Goal: Obtain resource: Download file/media

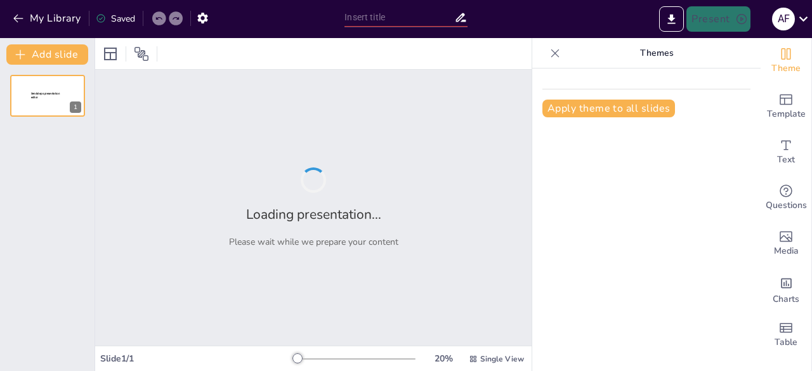
type input "Peran Sistem Informasi Geografi dalam Optimalisasi Pertanian Modern"
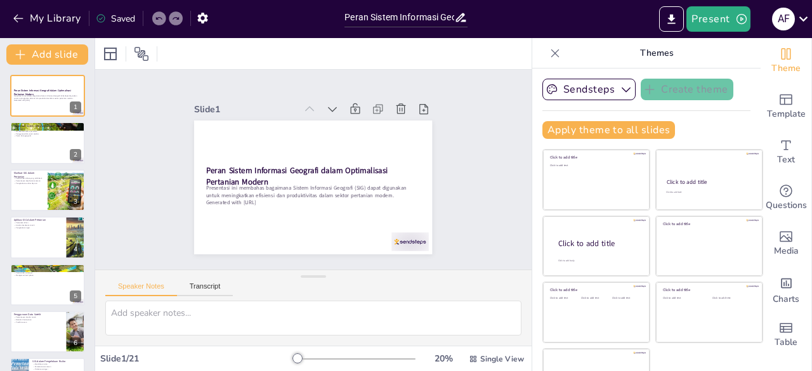
checkbox input "true"
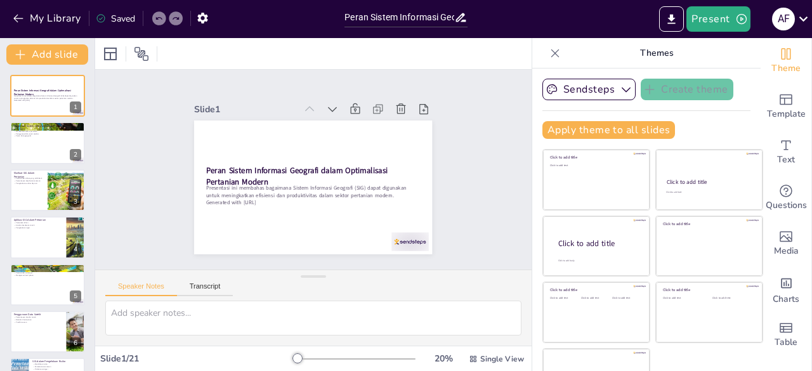
checkbox input "true"
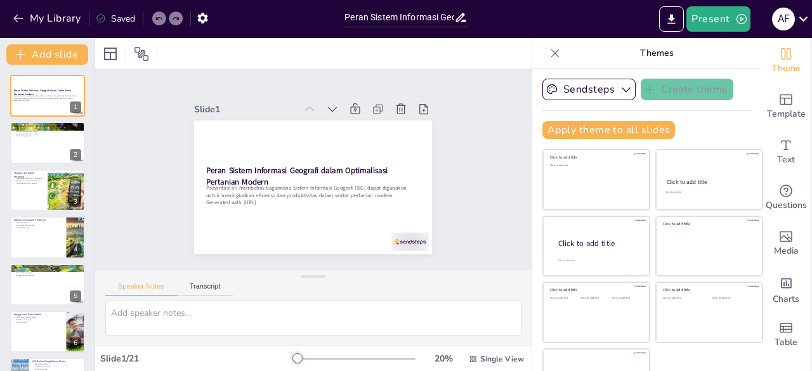
checkbox input "true"
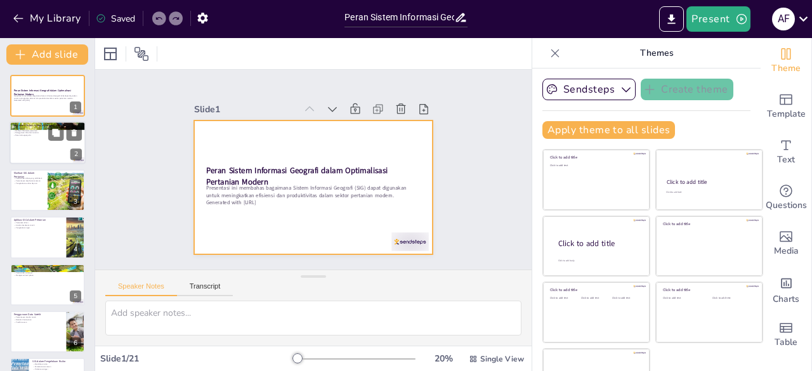
checkbox input "true"
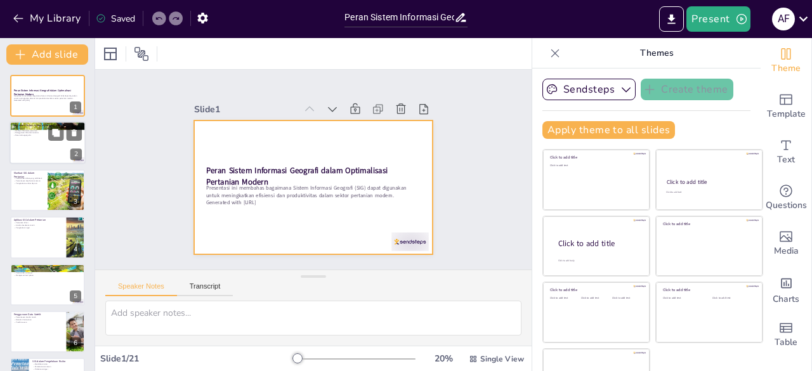
checkbox input "true"
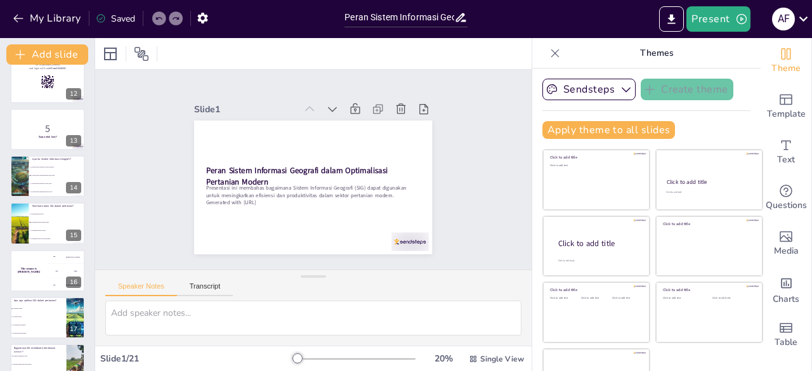
checkbox input "true"
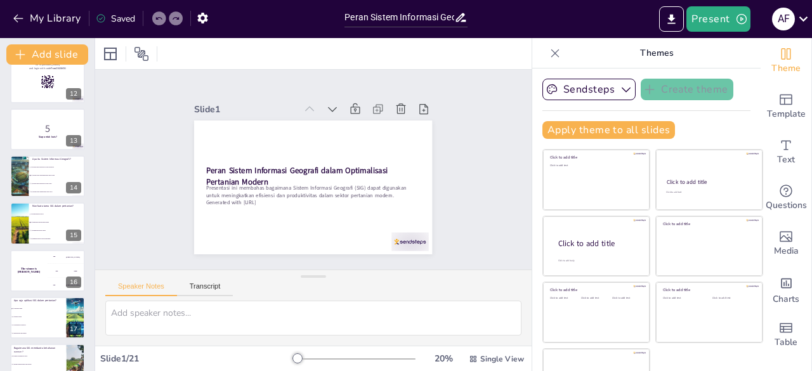
checkbox input "true"
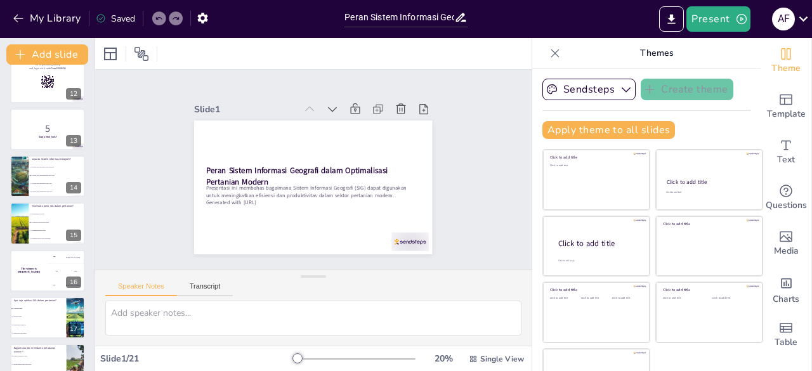
scroll to position [699, 0]
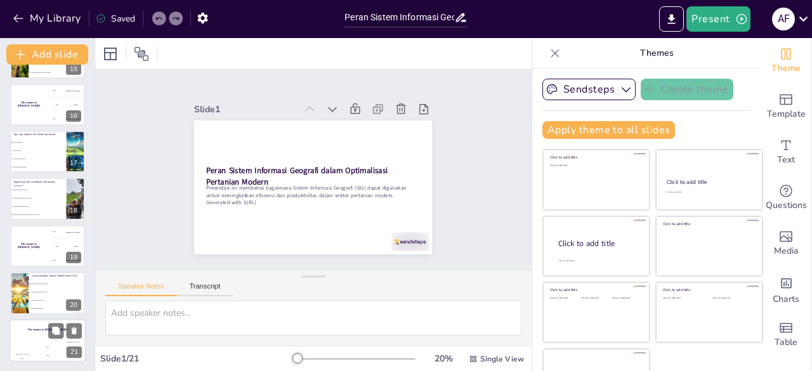
checkbox input "true"
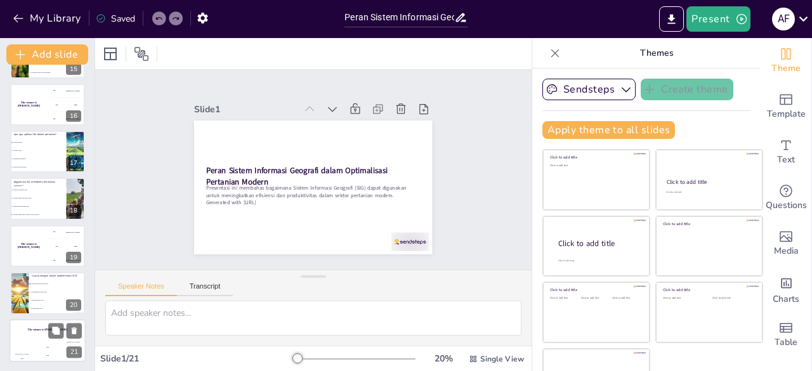
checkbox input "true"
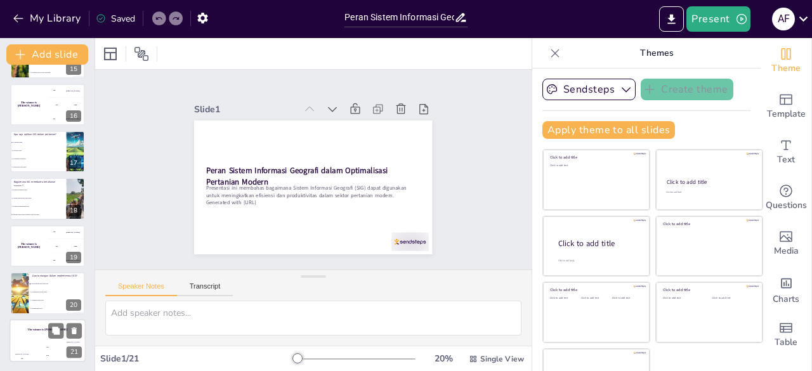
checkbox input "true"
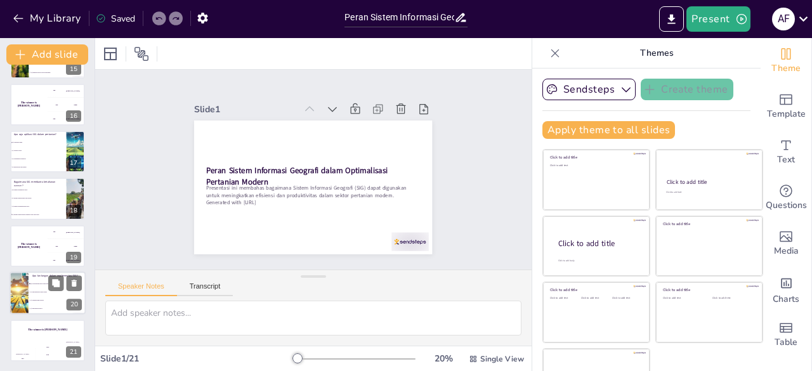
checkbox input "true"
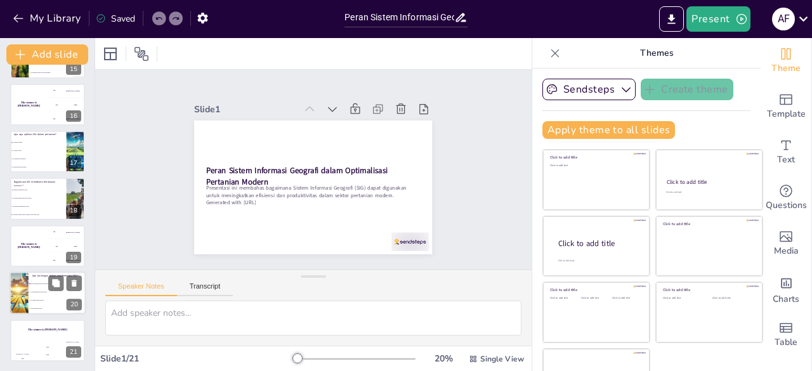
checkbox input "true"
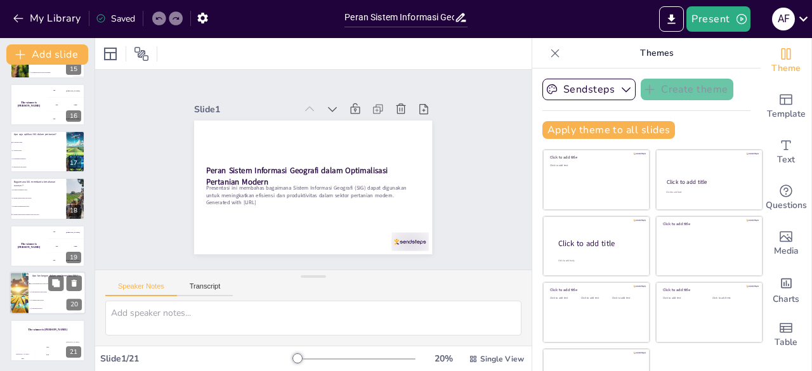
checkbox input "true"
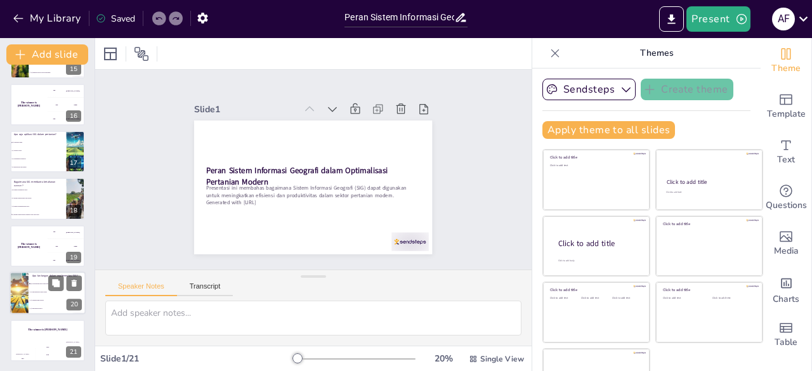
checkbox input "true"
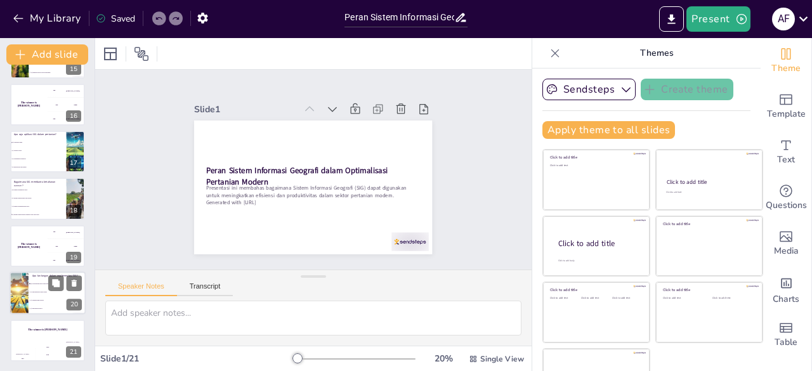
click at [60, 299] on li "c) Mempercepat proses" at bounding box center [57, 301] width 57 height 8
type textarea "Jawaban yang benar adalah a) Keterbatasan akses teknologi. Keterbatasan ini men…"
checkbox input "true"
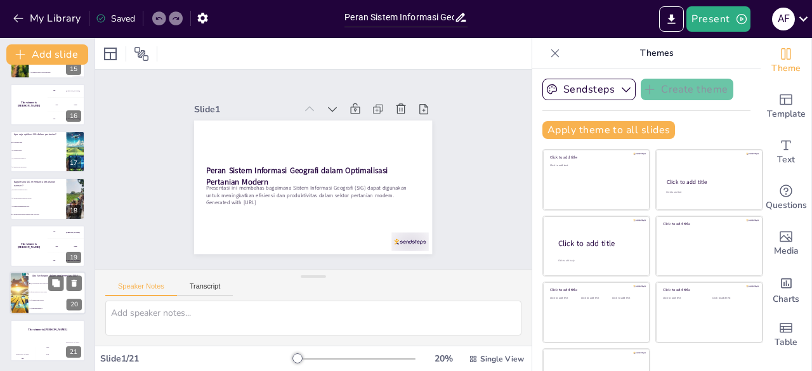
checkbox input "true"
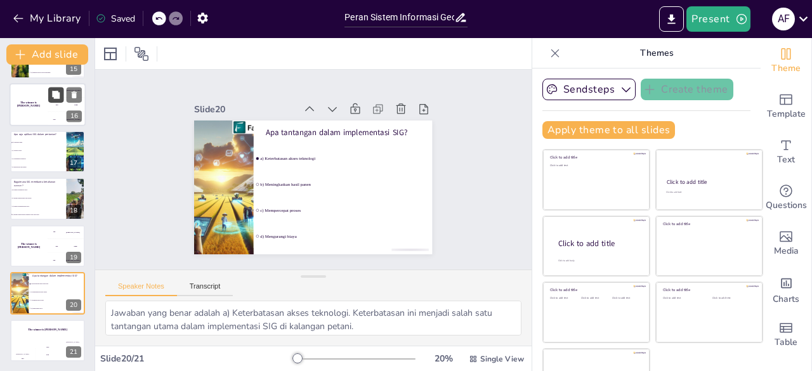
checkbox input "true"
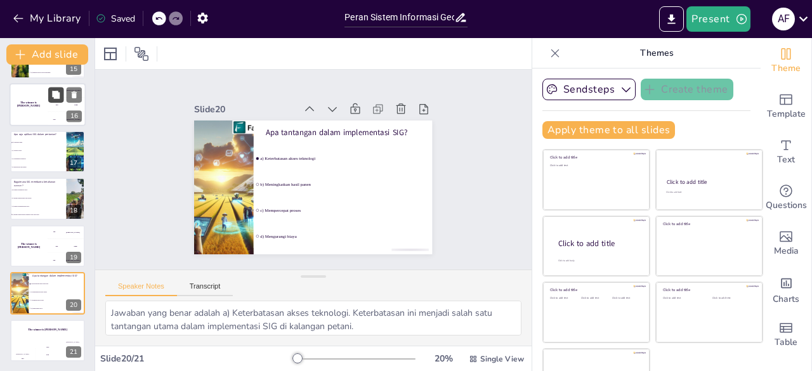
checkbox input "true"
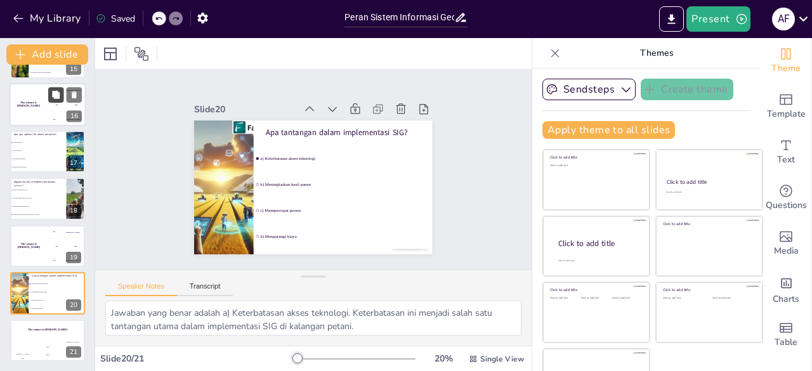
checkbox input "true"
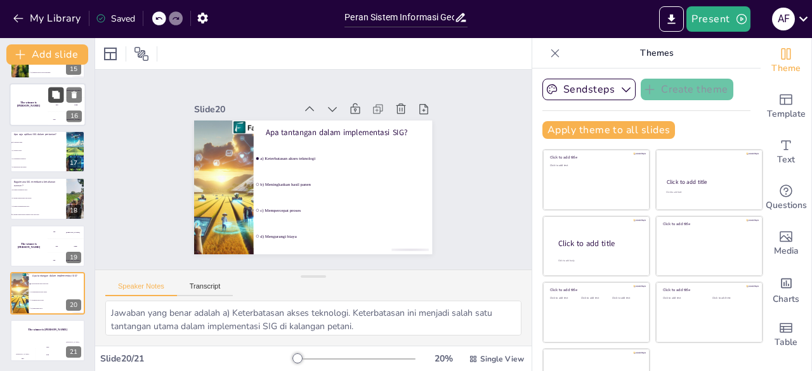
checkbox input "true"
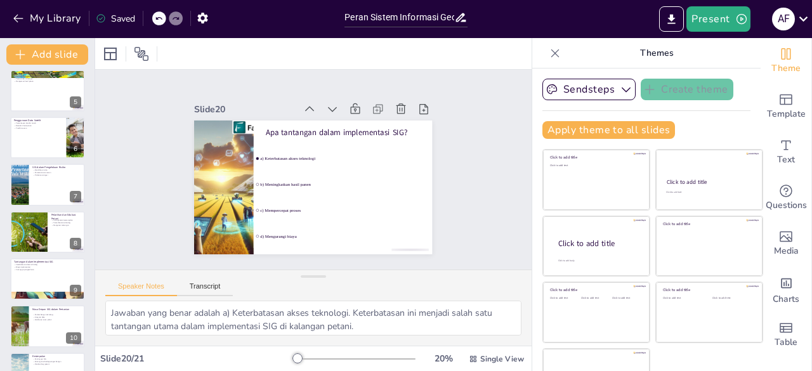
scroll to position [0, 0]
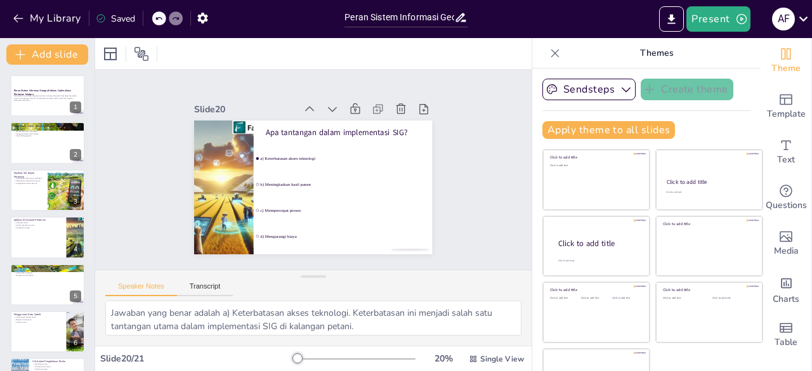
checkbox input "true"
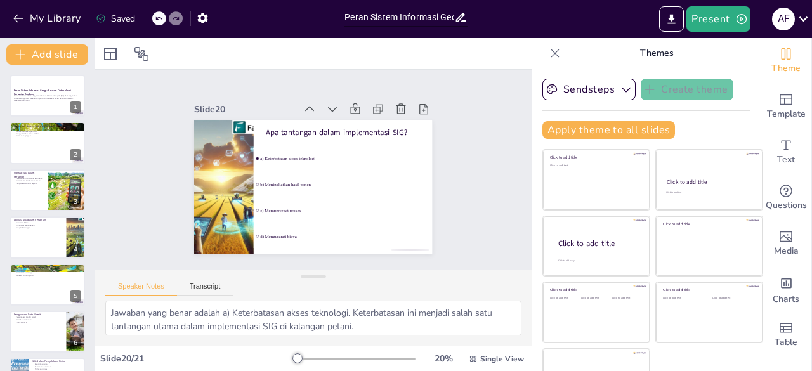
checkbox input "true"
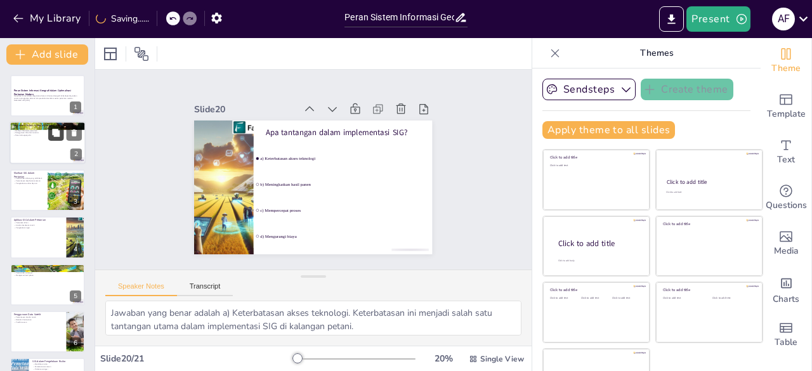
checkbox input "true"
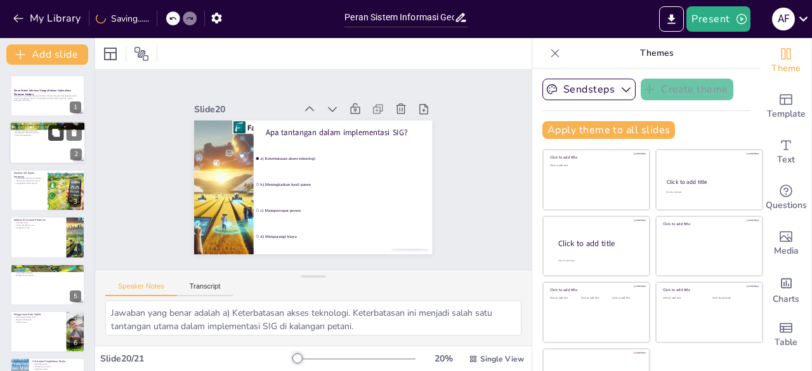
checkbox input "true"
click at [49, 133] on button at bounding box center [55, 133] width 15 height 15
type textarea "SIG adalah sistem yang mengintegrasikan teknologi informasi dan data geografis …"
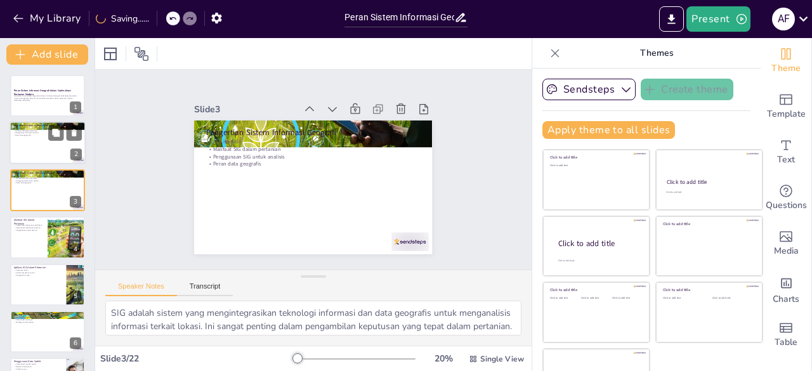
checkbox input "true"
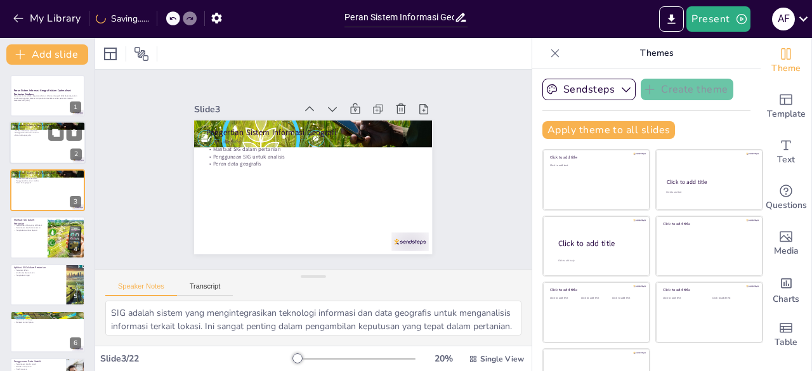
click at [34, 143] on div at bounding box center [48, 143] width 76 height 43
checkbox input "true"
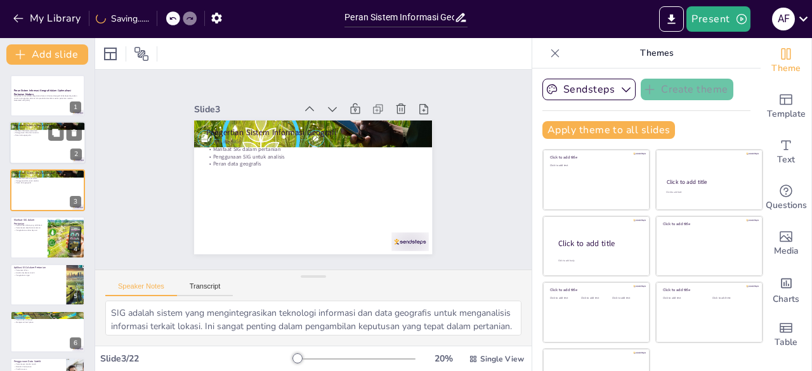
checkbox input "true"
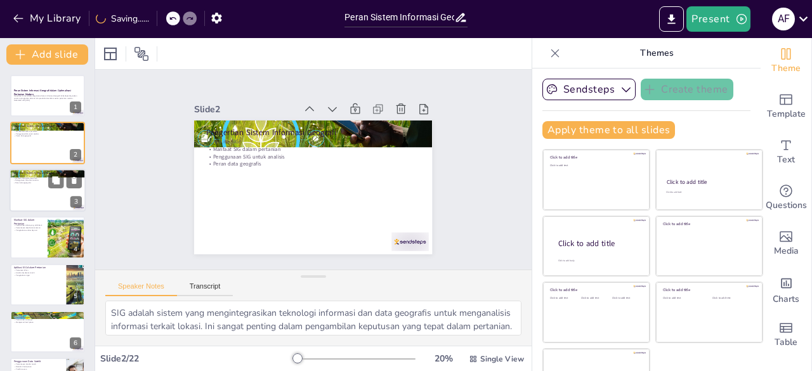
checkbox input "true"
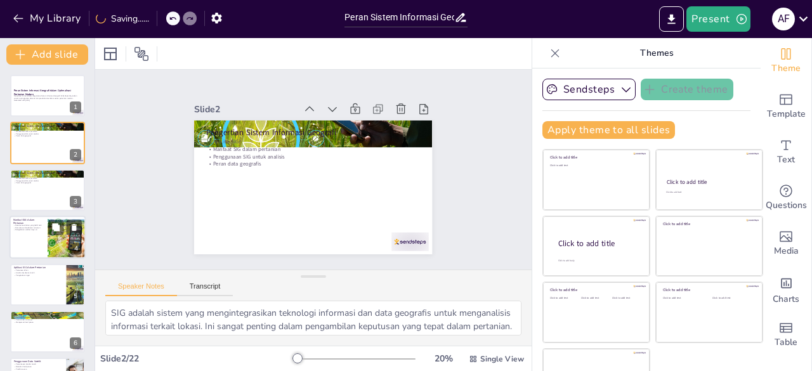
checkbox input "true"
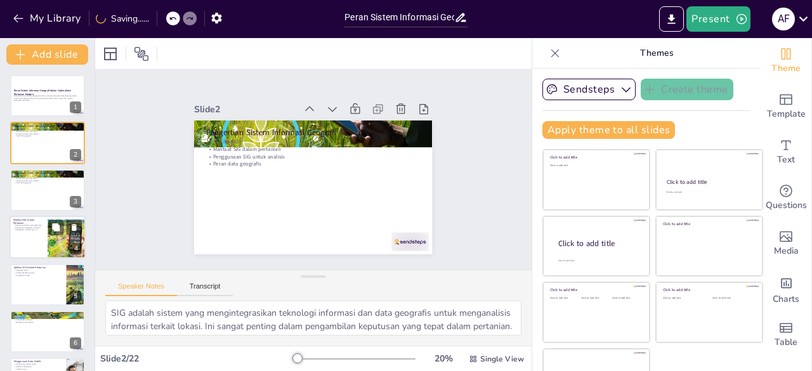
checkbox input "true"
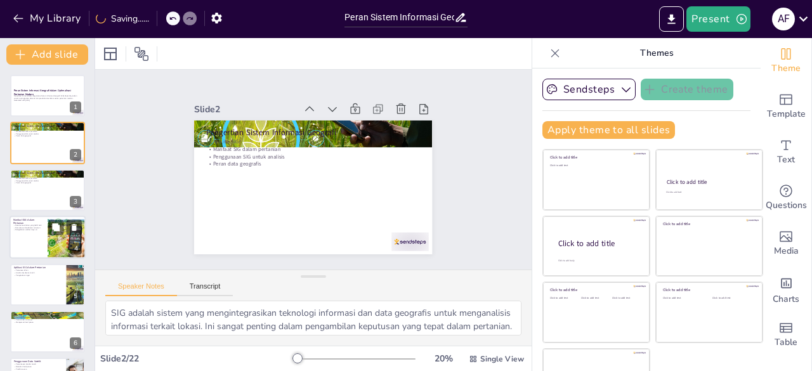
checkbox input "true"
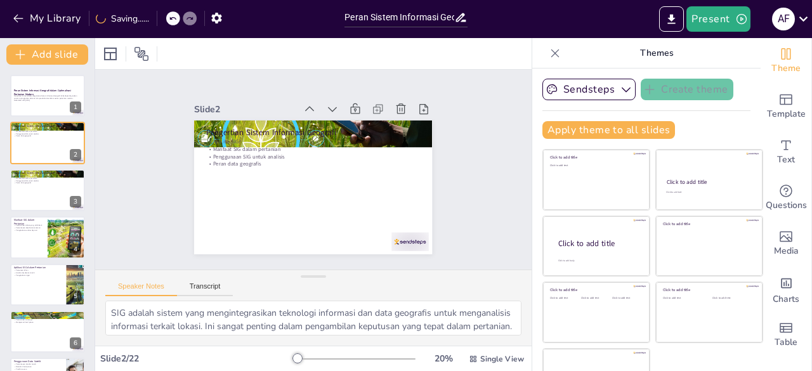
checkbox input "true"
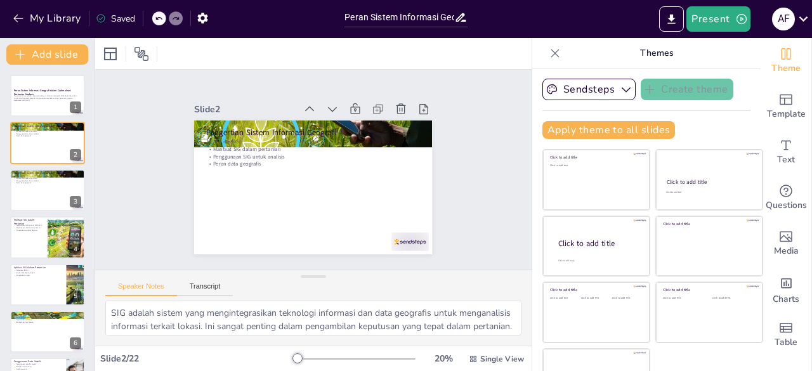
checkbox input "true"
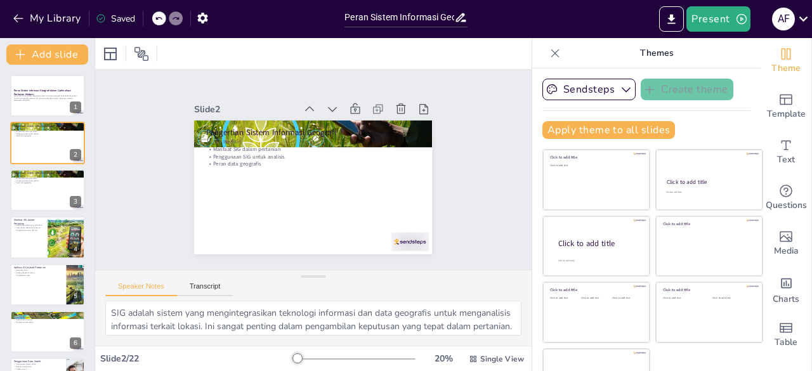
checkbox input "true"
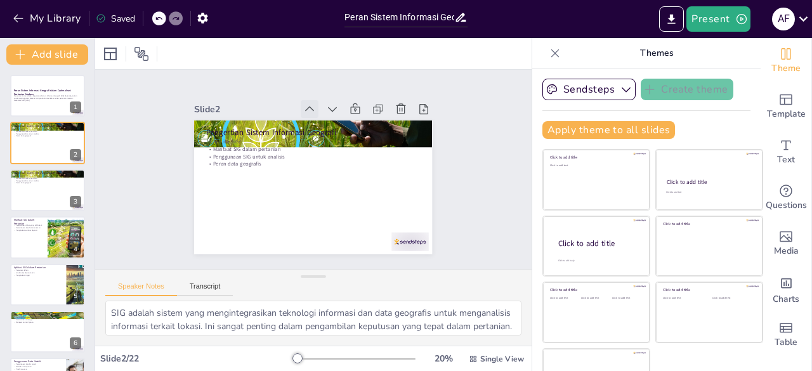
checkbox input "true"
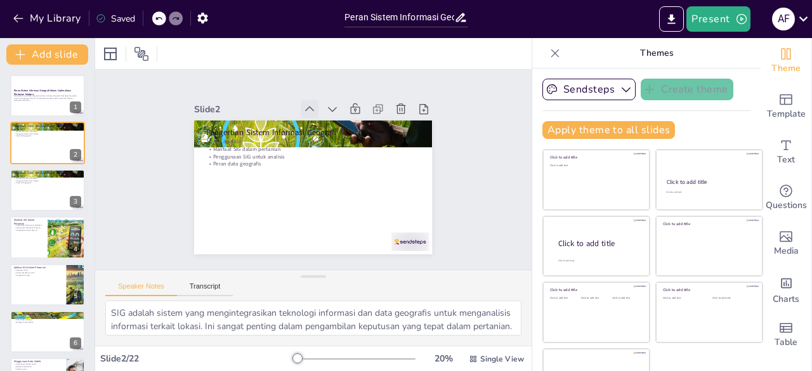
checkbox input "true"
click at [53, 92] on button at bounding box center [55, 85] width 15 height 15
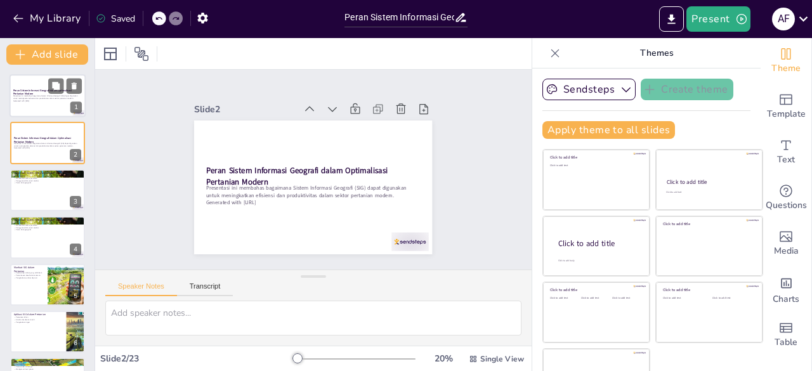
checkbox input "true"
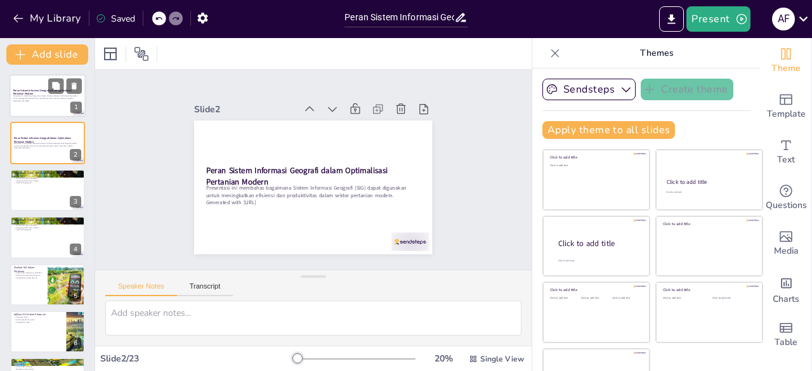
checkbox input "true"
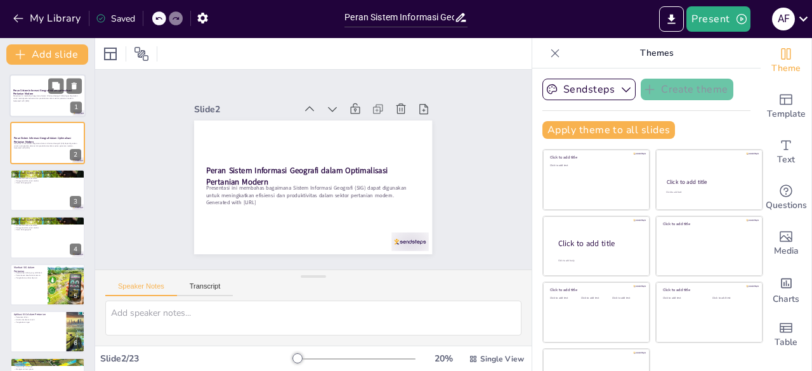
click at [41, 98] on p "Presentasi ini membahas bagaimana Sistem Informasi Geografi (SIG) dapat digunak…" at bounding box center [47, 97] width 69 height 4
checkbox input "true"
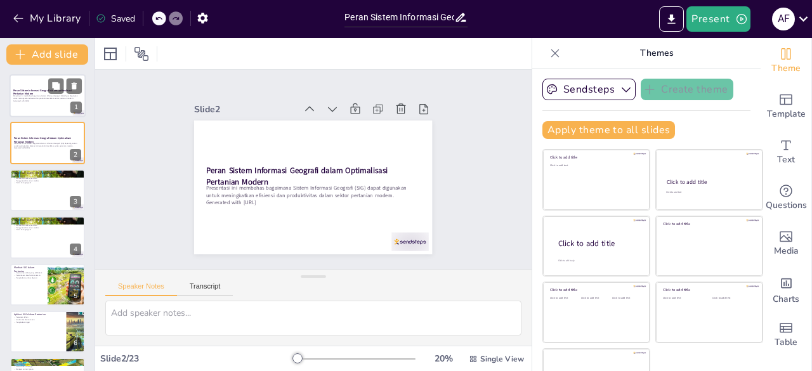
checkbox input "true"
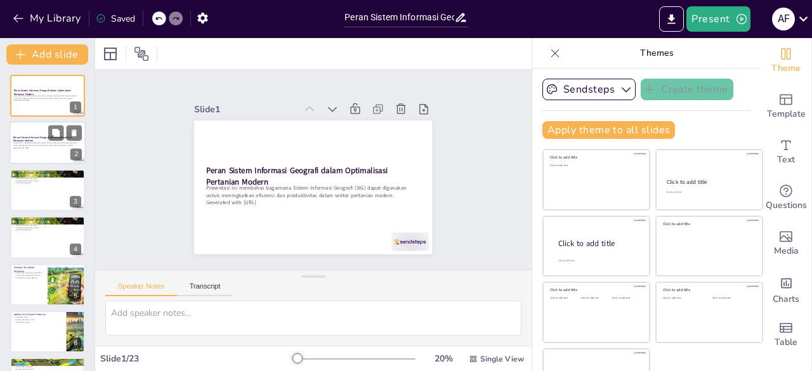
checkbox input "true"
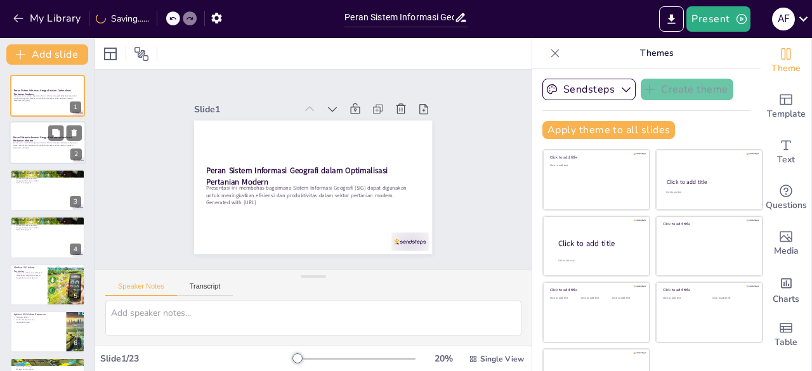
checkbox input "true"
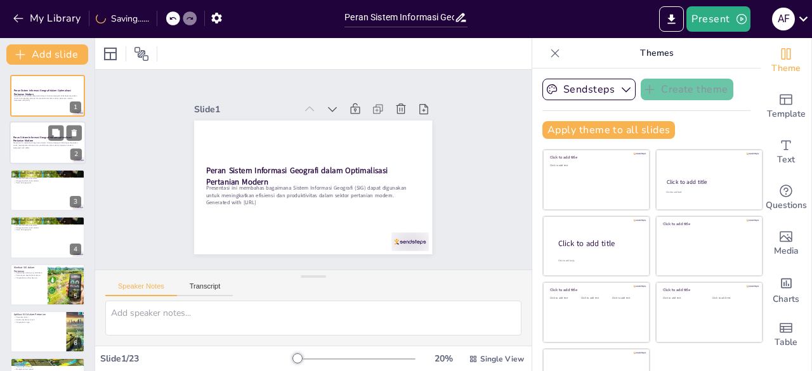
checkbox input "true"
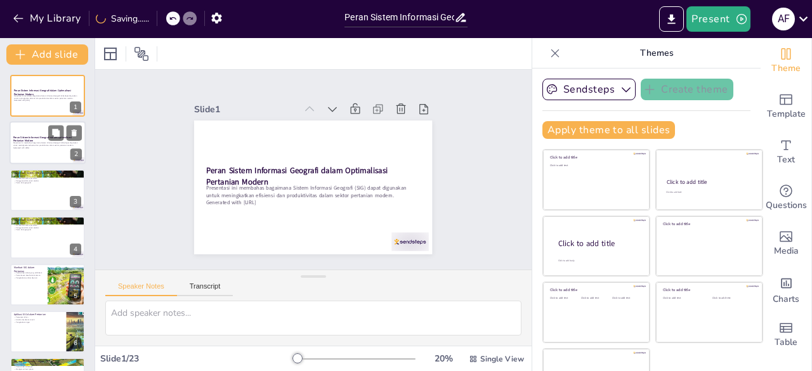
click at [41, 143] on p "Presentasi ini membahas bagaimana Sistem Informasi Geografi (SIG) dapat digunak…" at bounding box center [47, 144] width 69 height 4
checkbox input "true"
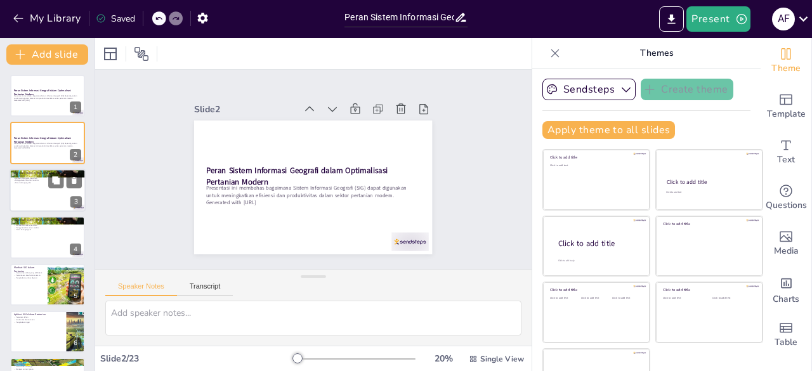
click at [39, 197] on div at bounding box center [48, 190] width 76 height 43
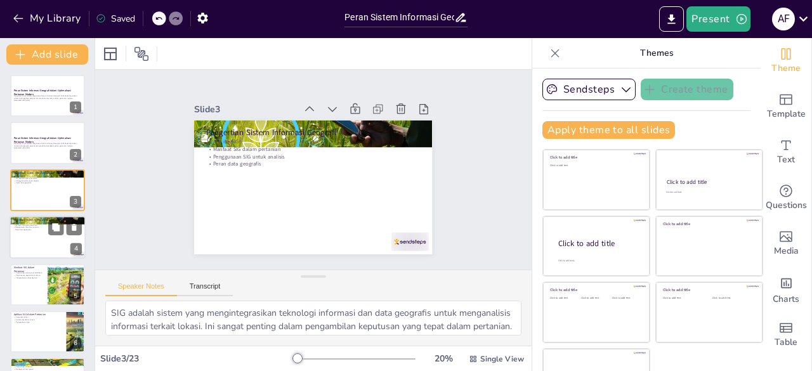
click at [39, 230] on p "Peran data geografis" at bounding box center [47, 230] width 69 height 3
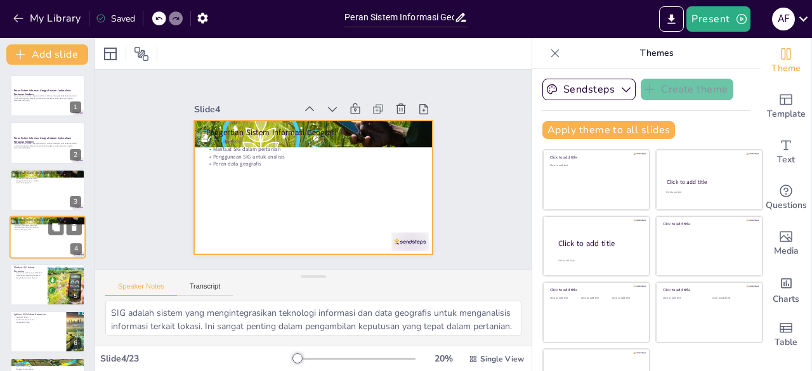
scroll to position [19, 0]
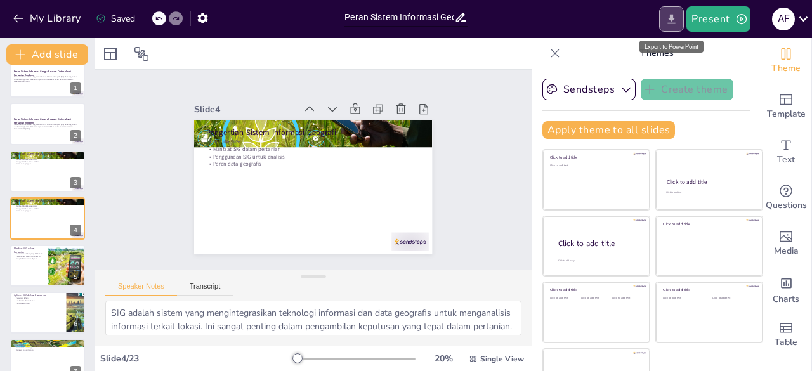
click at [674, 15] on icon "Export to PowerPoint" at bounding box center [672, 19] width 8 height 10
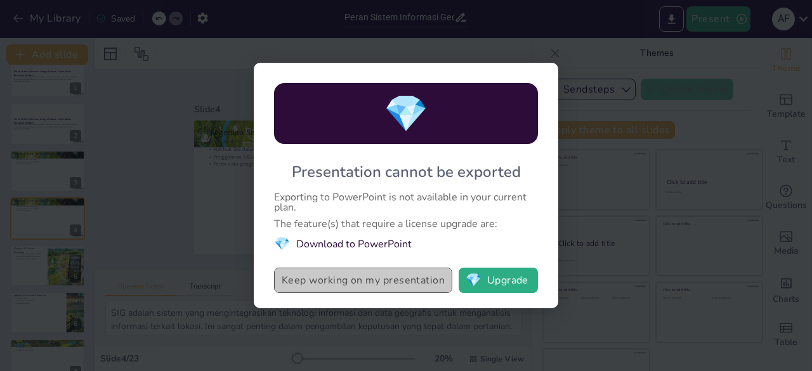
click at [399, 277] on button "Keep working on my presentation" at bounding box center [363, 280] width 178 height 25
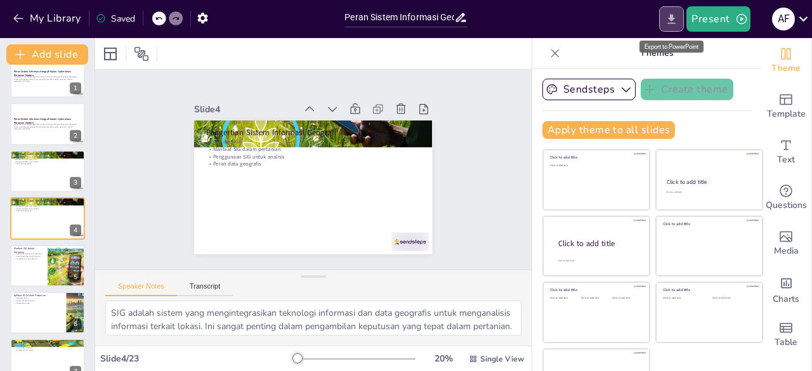
click at [677, 14] on icon "Export to PowerPoint" at bounding box center [671, 19] width 13 height 13
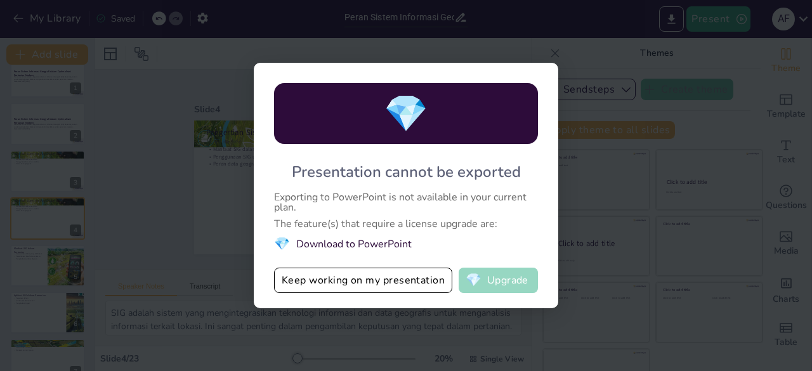
click at [482, 288] on button "💎 Upgrade" at bounding box center [498, 280] width 79 height 25
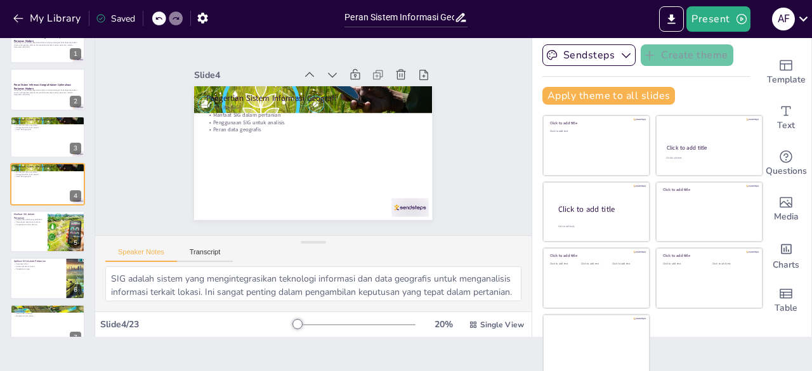
scroll to position [34, 0]
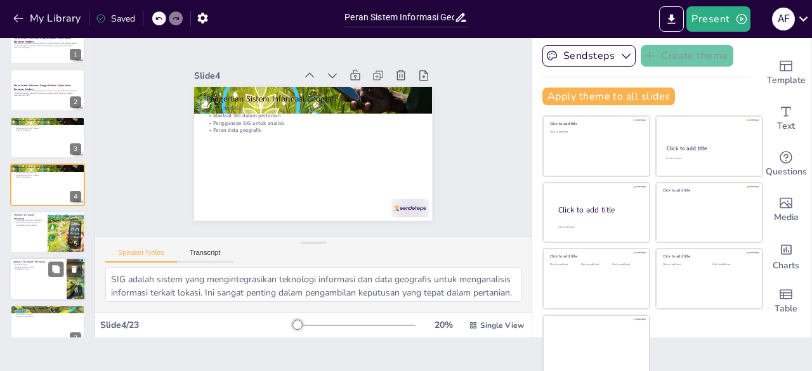
click at [12, 273] on div at bounding box center [48, 279] width 76 height 43
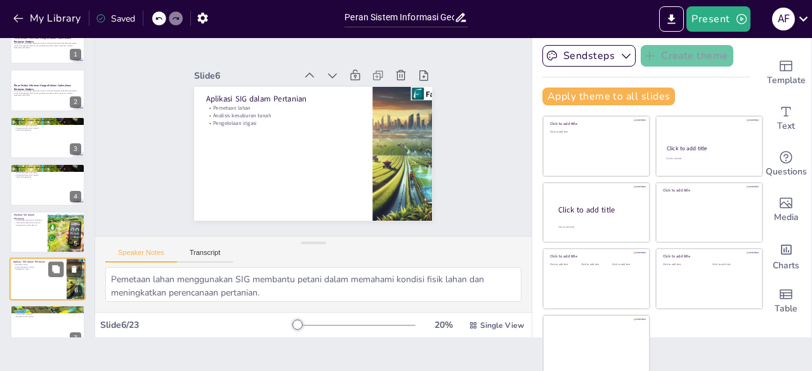
scroll to position [114, 0]
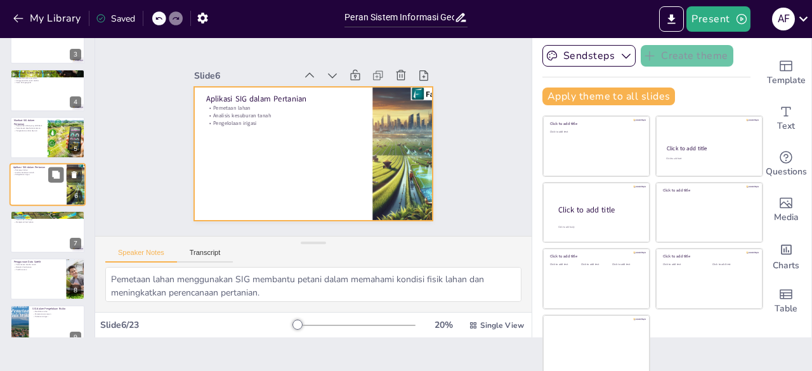
click at [56, 189] on div at bounding box center [48, 184] width 76 height 43
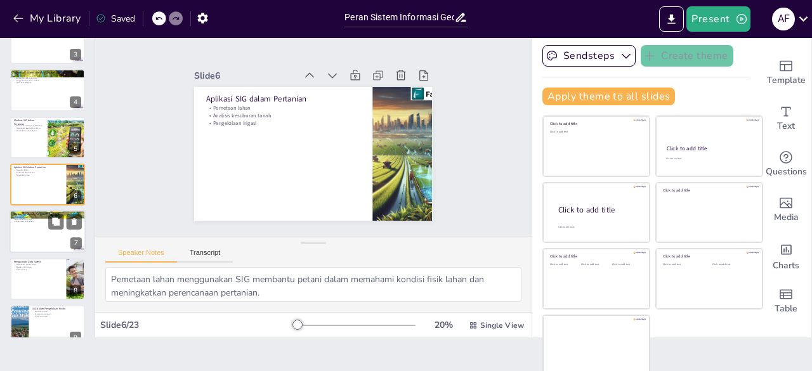
click at [48, 228] on div at bounding box center [48, 232] width 76 height 43
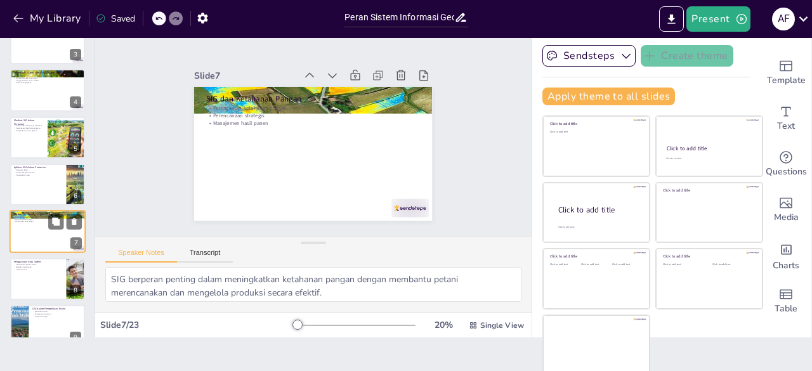
scroll to position [161, 0]
